Goal: Ask a question

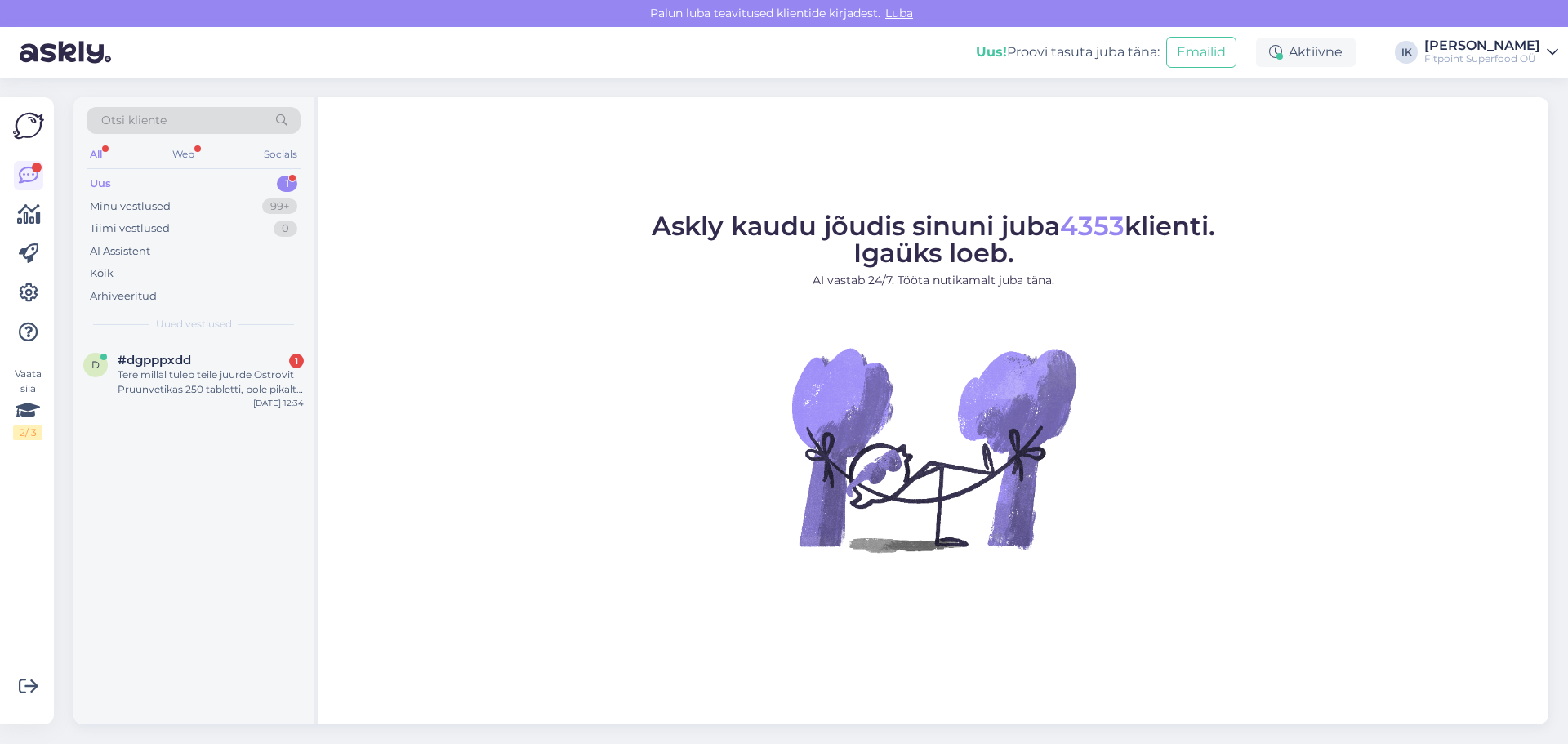
click at [271, 382] on div "Tere millal tuleb teile juurde Ostrovit Pruunvetikas 250 tabletti, pole pikalt …" at bounding box center [211, 382] width 186 height 29
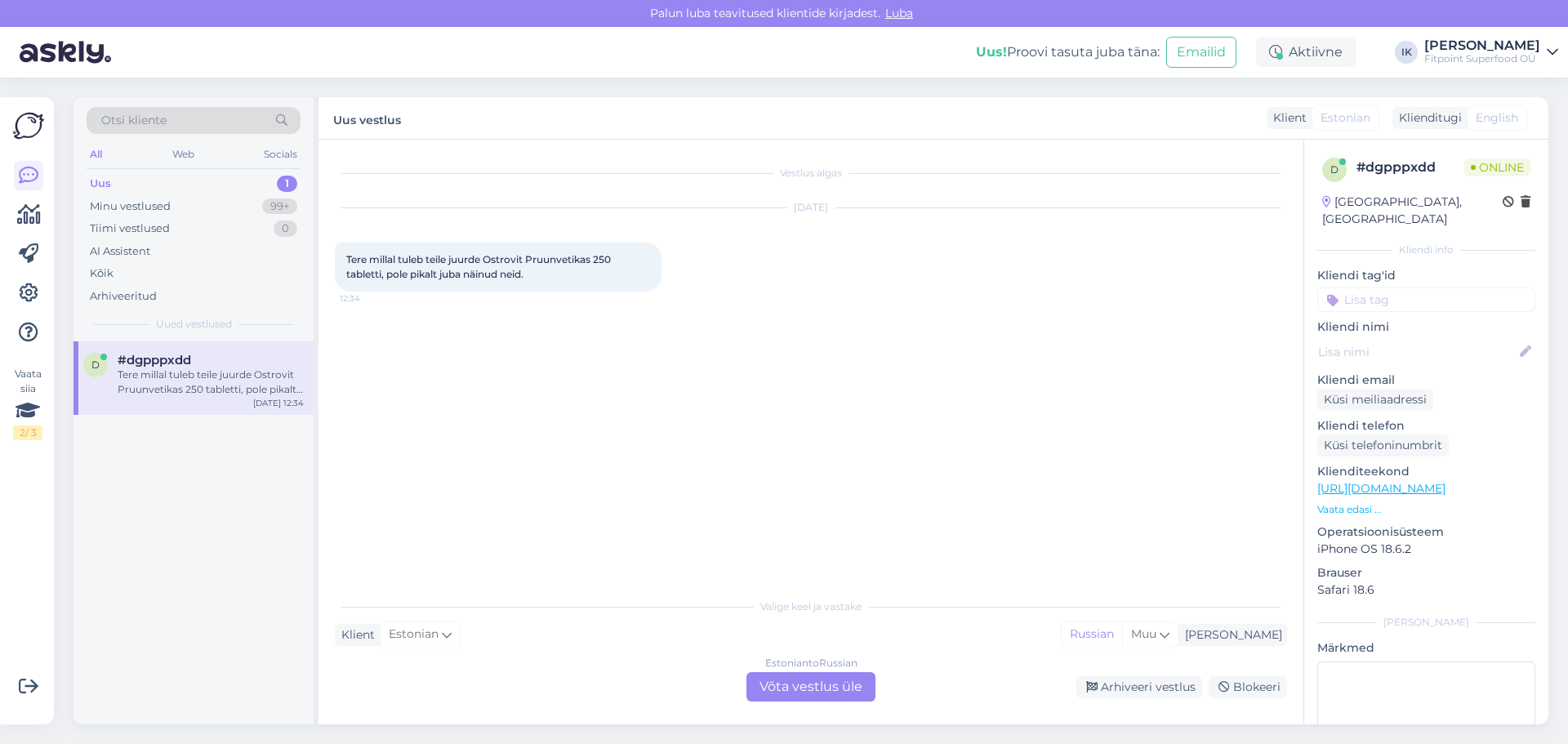
click at [816, 685] on div "Estonian to Russian Võta vestlus üle" at bounding box center [811, 687] width 129 height 29
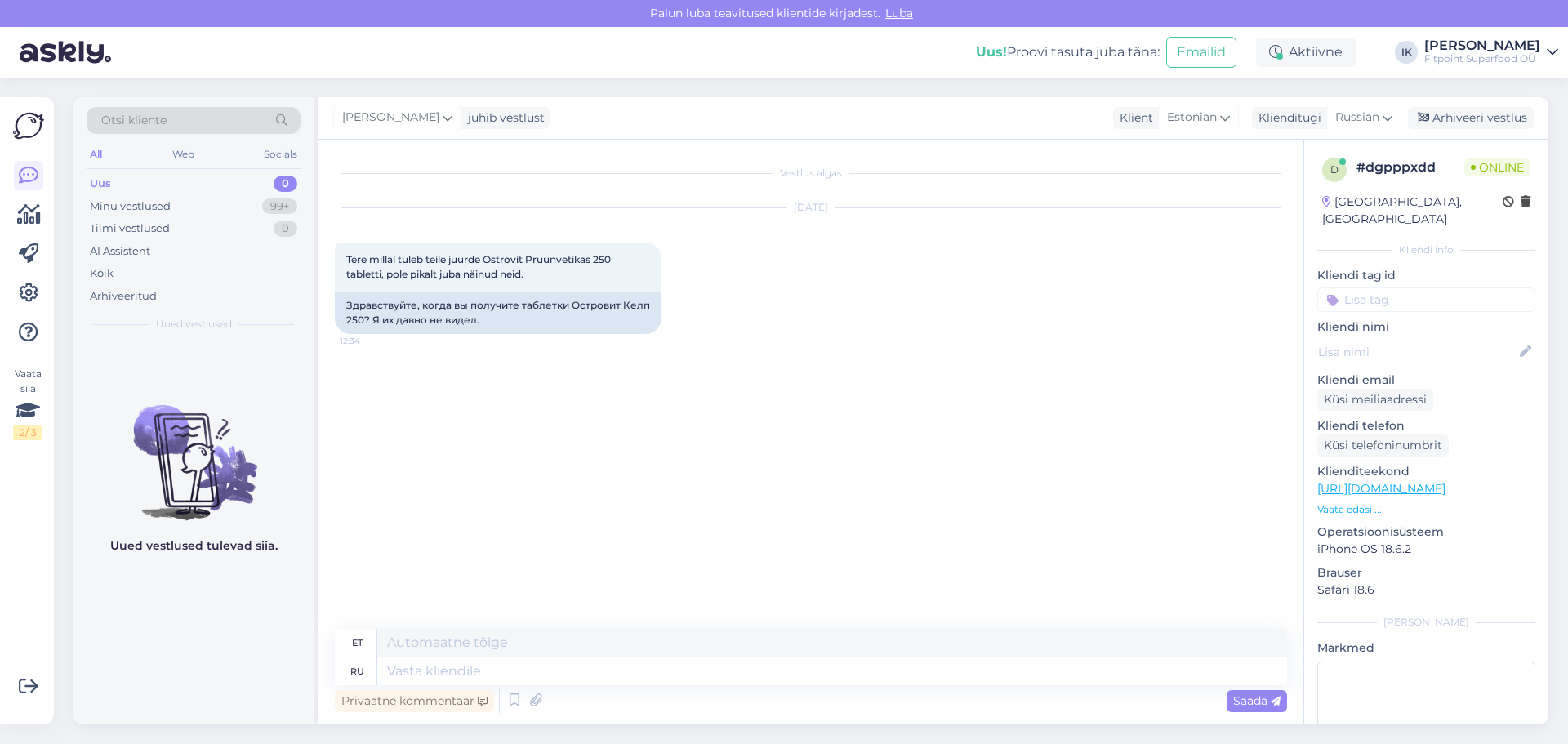
click at [1446, 481] on link "https://fitpoint.ee/ostrovit-pruunvetikas-250-tabletti/" at bounding box center [1382, 488] width 128 height 15
click at [561, 671] on textarea at bounding box center [832, 672] width 910 height 28
type textarea "L"
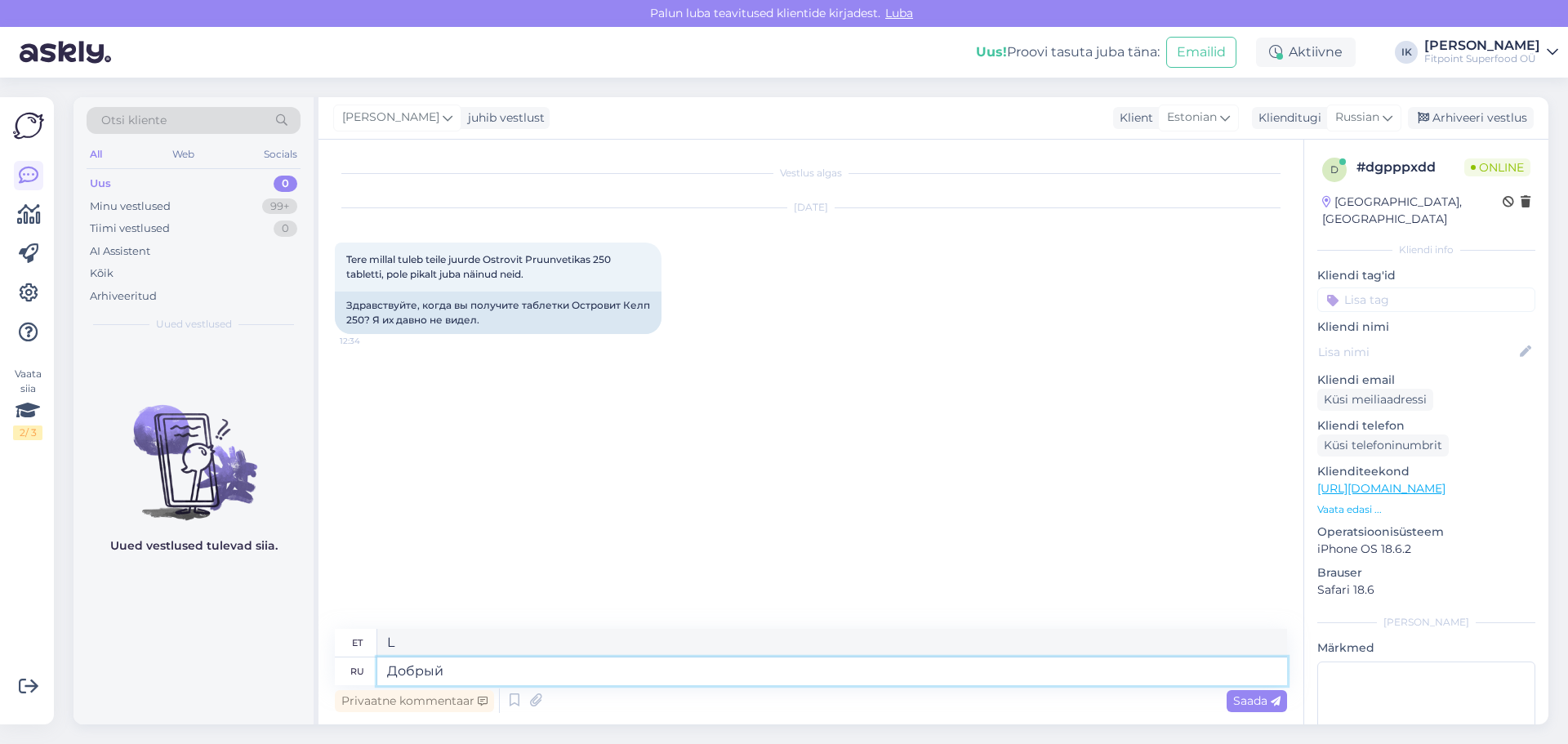
type textarea "Добрый д"
type textarea "Lahke"
type textarea "Добрый день,"
type textarea "Tere päevast,"
type textarea "Добрый день,ждем по"
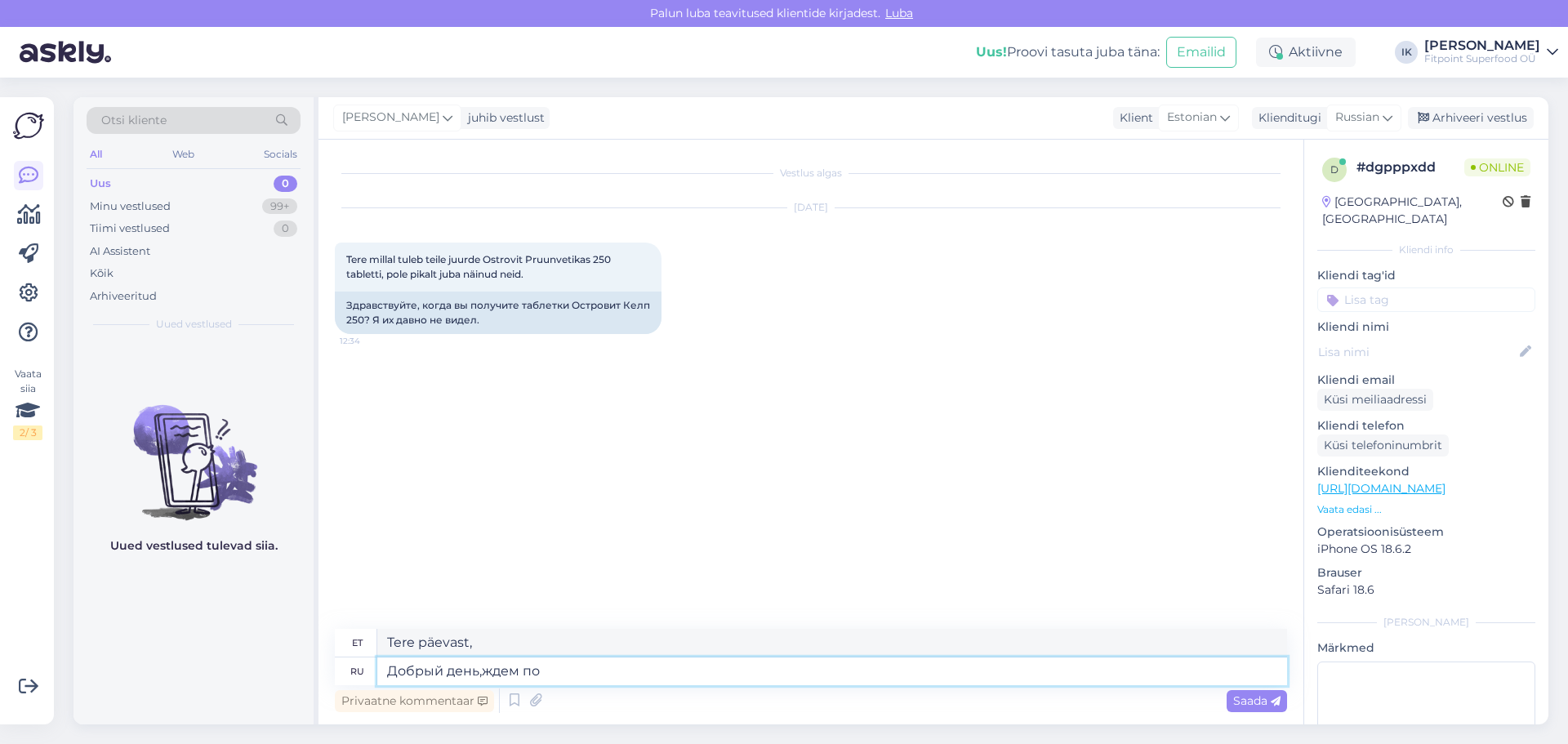
type textarea "Tere päevast, me ootame"
type textarea "Добрый день,ждем поступления да"
type textarea "Tere päevast, ootame kviitungit"
type textarea "Добрый день,ждем поступления данной ф"
type textarea "Tere päevast, ootame selle saabumist"
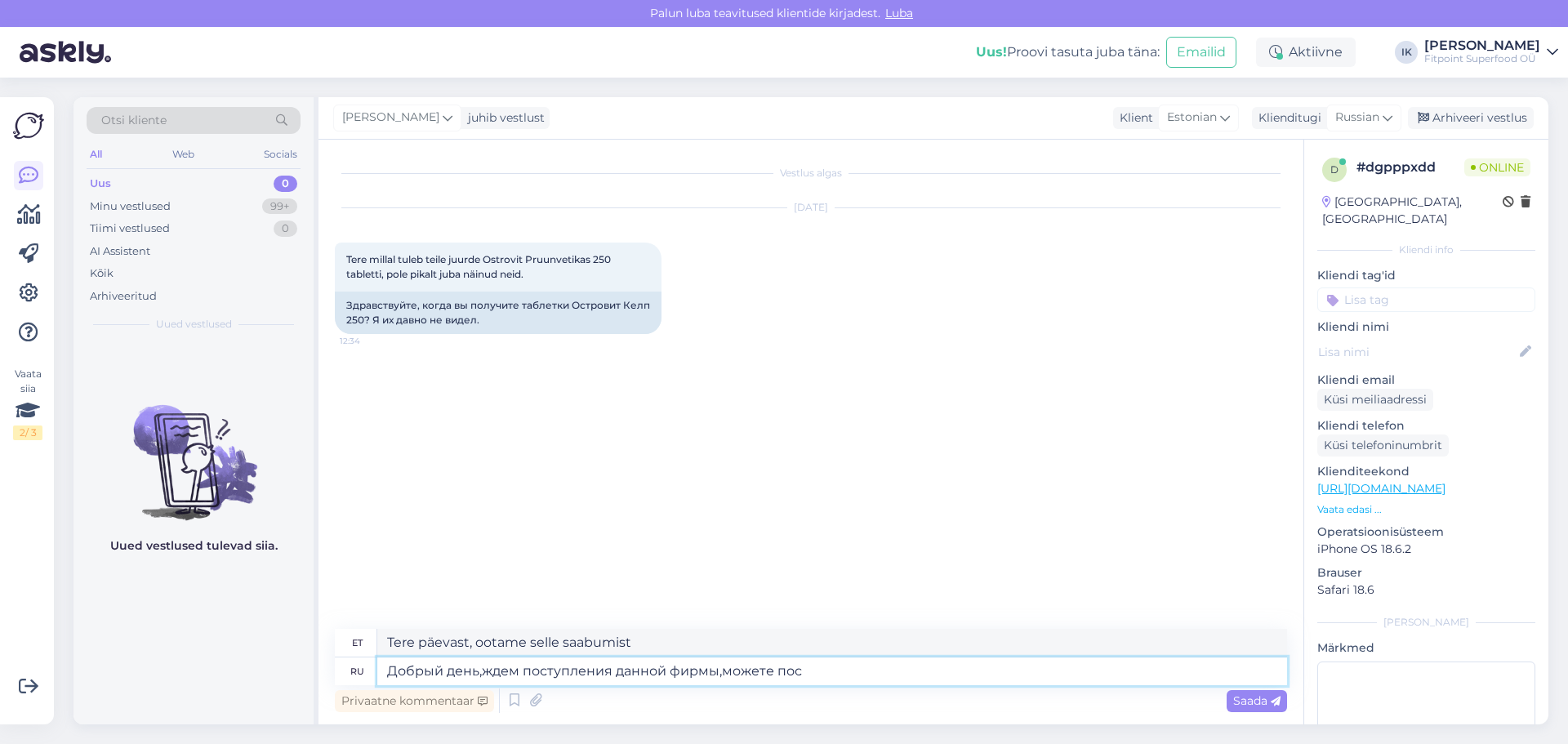
type textarea "Добрый день,ждем поступления данной фирмы,можете пост"
type textarea "Tere päevast, ootame selle ettevõtte saabumist, kas saate"
type textarea "Добрый день,ждем поступления данной фирмы,можете поставить оп"
type textarea "Tere päevast, ootame selle ettevõtte saabumist, kas saate selle tarnida?"
type textarea "Добрый день,ждем поступления данной фирмы,можете поставить оповещение о"
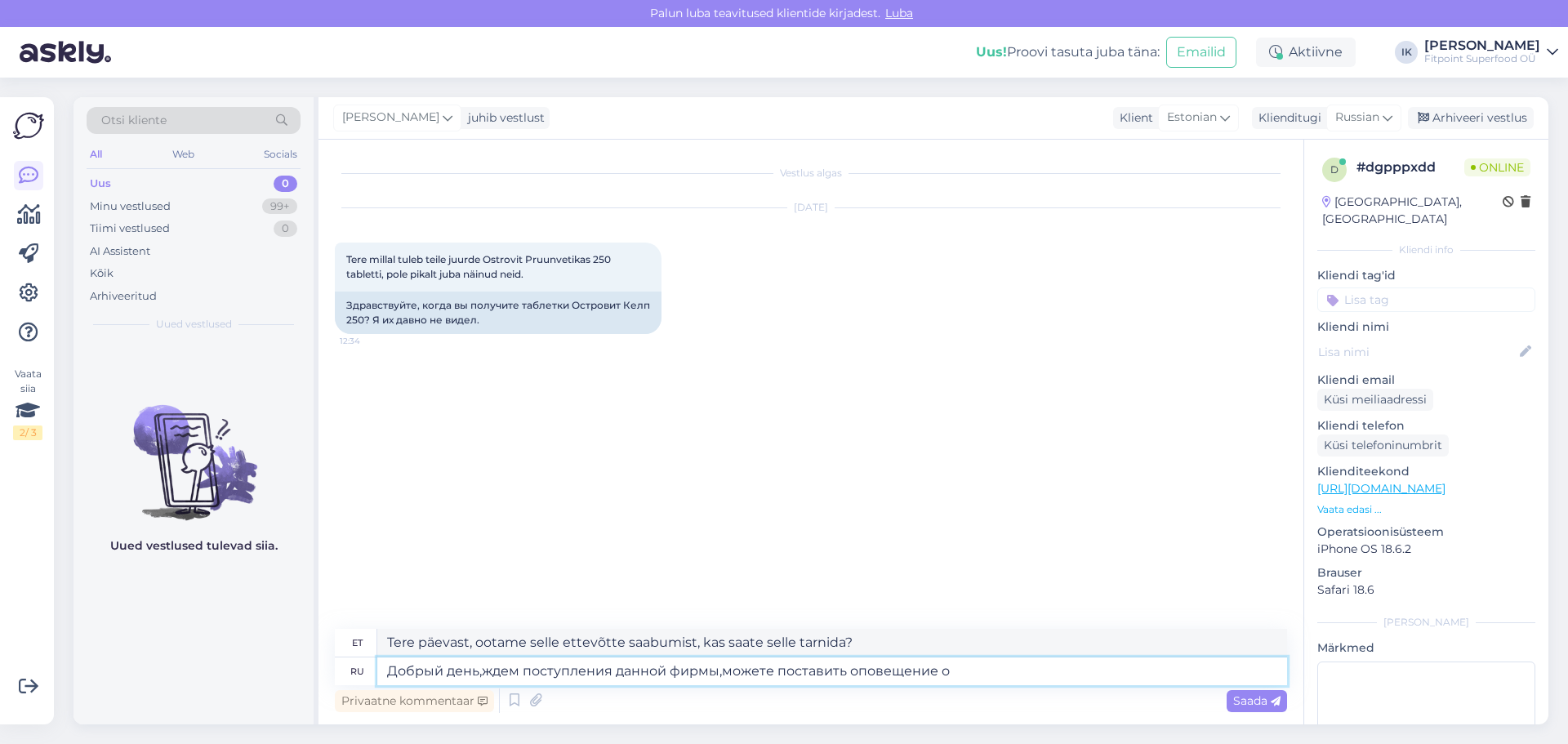
type textarea "Tere päevast, ootame selle ettevõtte saabumist, kas saaksite teate seadistada?"
type textarea "Добрый день,ждем поступления данной фирмы,можете поставить оповещение о по"
type textarea "Tere päevast, ootame selle ettevõtte saabumist, kas saaksite selle kohta märgua…"
type textarea "Добрый день,ждем поступления данной фирмы,можете поставить оповещение о поступл…"
type textarea "Tere päevast, ootame selle ettevõtte saabumist, kas saaksite saabumise kohta mä…"
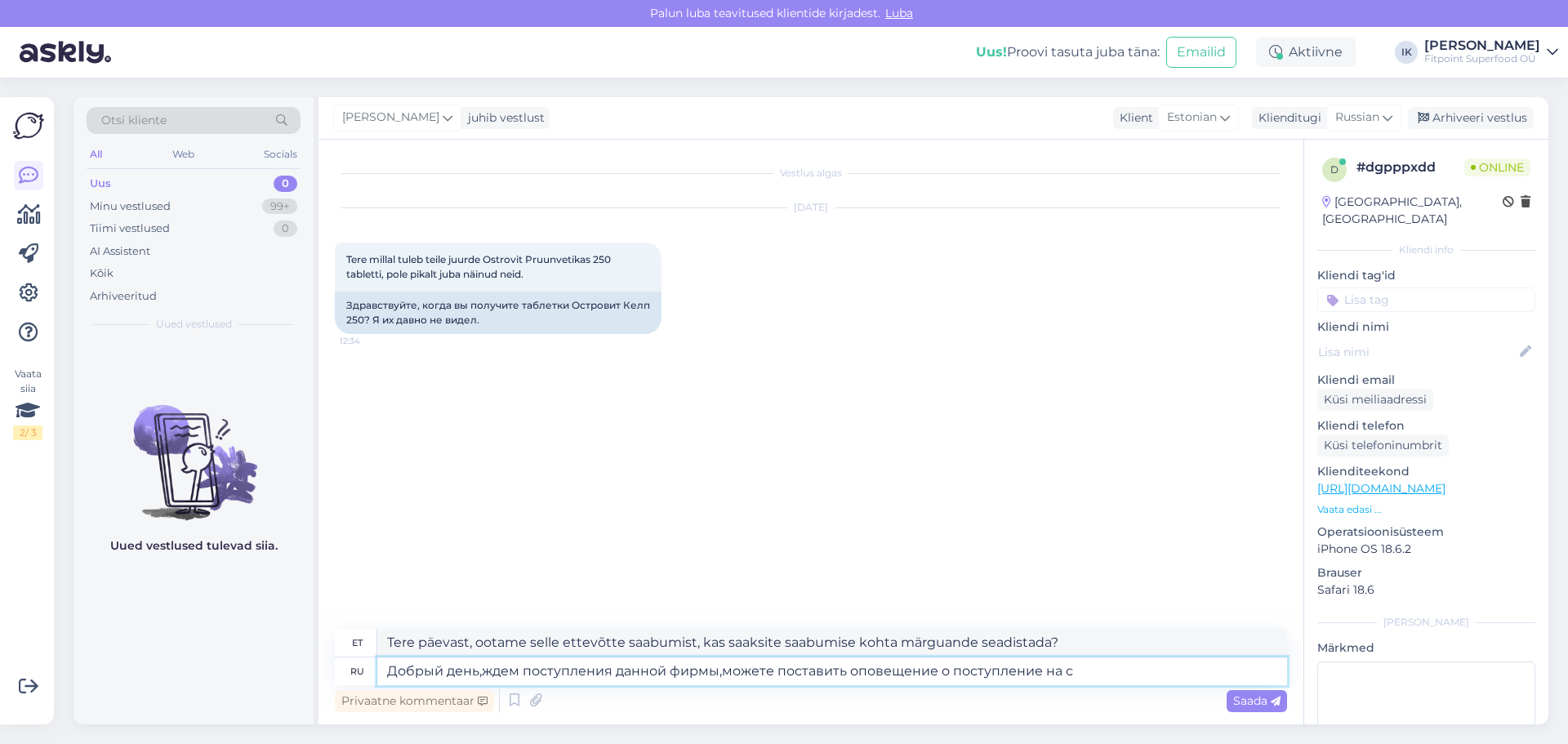
type textarea "Добрый день,ждем поступления данной фирмы,можете поставить оповещение о поступл…"
type textarea "Tere päevast, ootame selle ettevõtte kviitungit, kas saate kviitungi kohta teav…"
type textarea "Добрый день,ждем поступления данной фирмы,можете поставить оповещение о поступл…"
type textarea "Tere päevast, ootame selle ettevõtte saabumist, kas saaksite veebisaidile saabu…"
click at [932, 669] on textarea "Добрый день,ждем поступления данной фирмы,можете поставить оповещение о поступл…" at bounding box center [832, 672] width 910 height 28
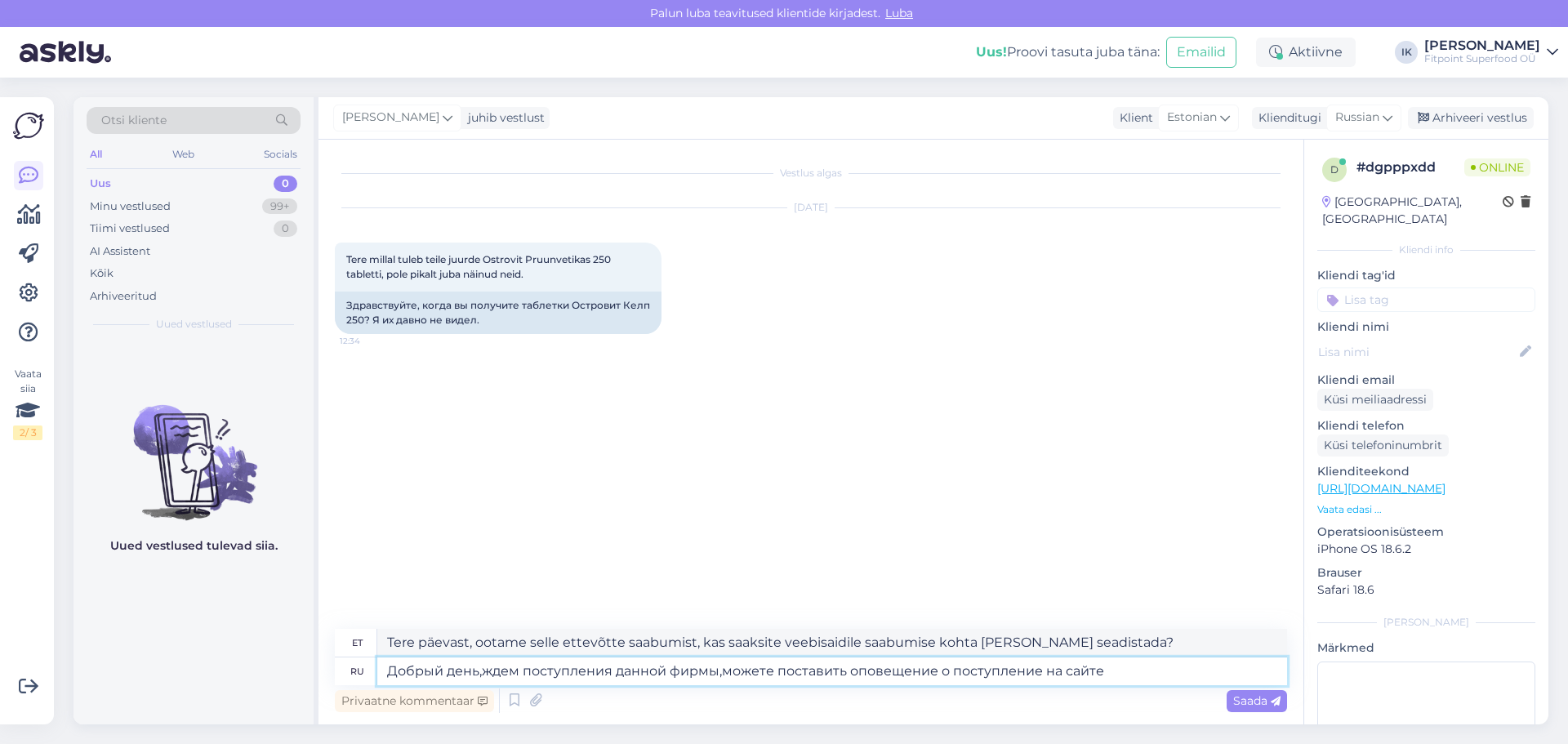
type textarea "Добрый день,ждем поступления данной фирмы,можете поставить оповещение, о поступ…"
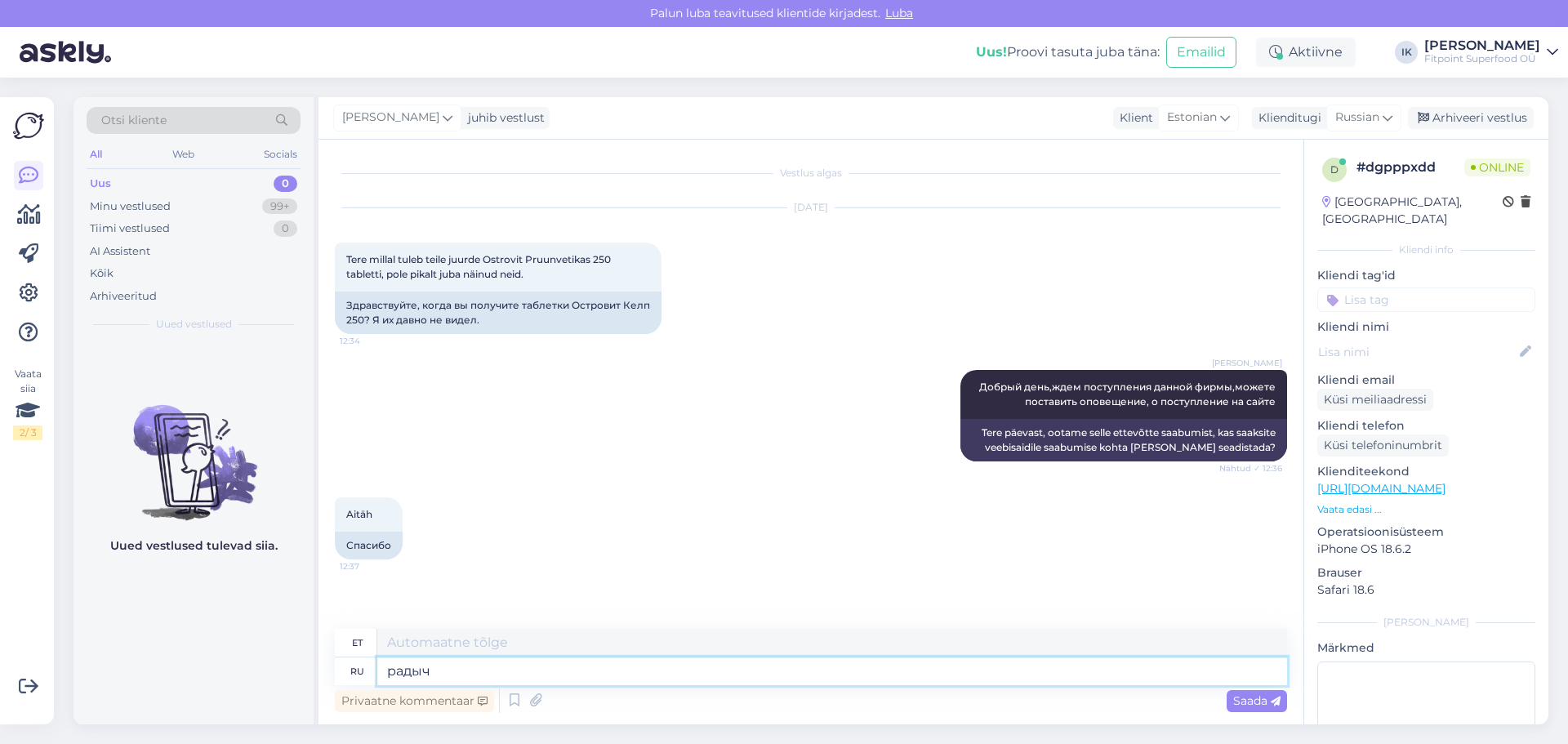
type textarea "рады"
type textarea "rõõmus"
type textarea "радычто с"
type textarea "rõõmus, et"
type textarea "радычто смогли пом"
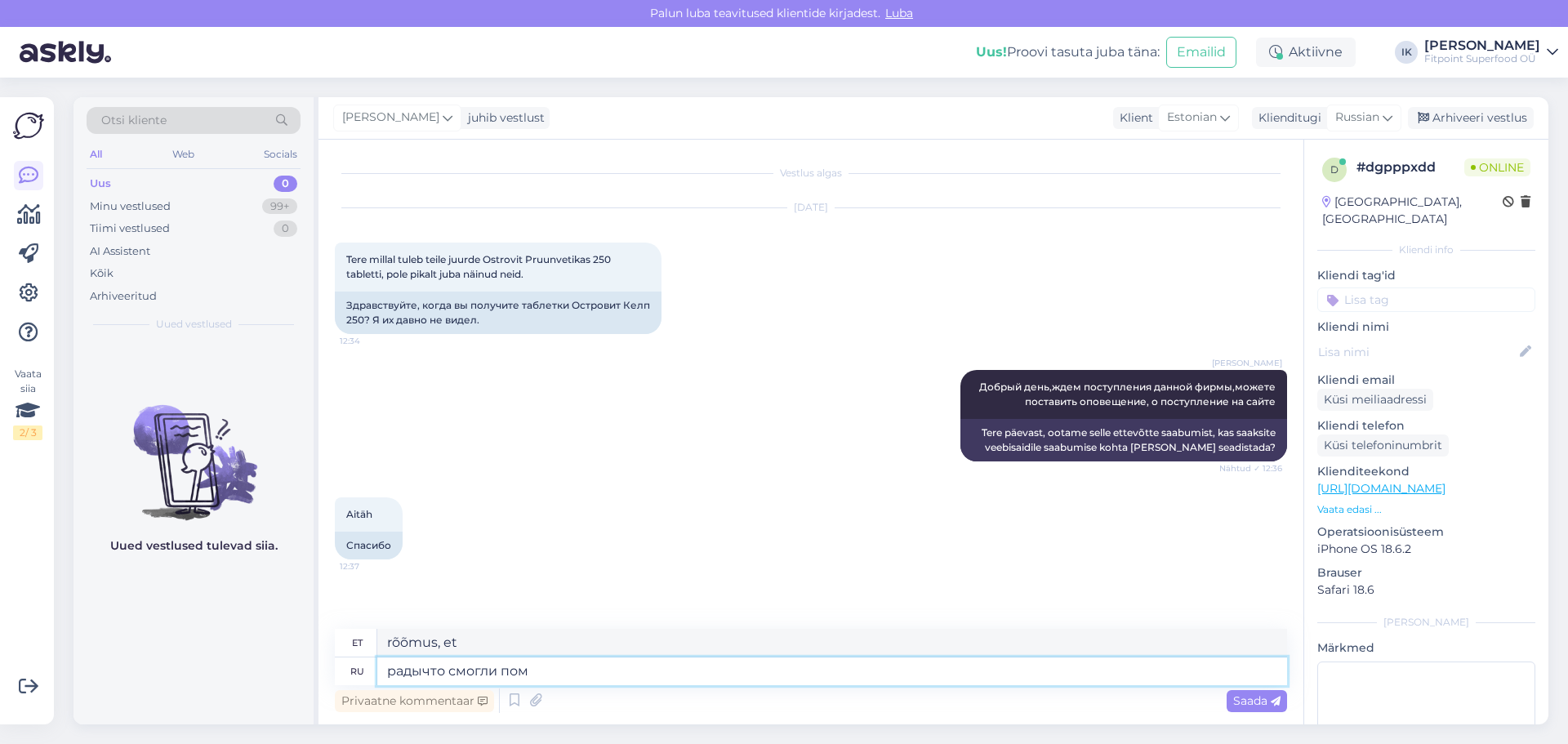
type textarea "rõõmus, et saime"
type textarea "радычто смогли помочь"
type textarea "hea meel, et saime aidata"
